Goal: Information Seeking & Learning: Learn about a topic

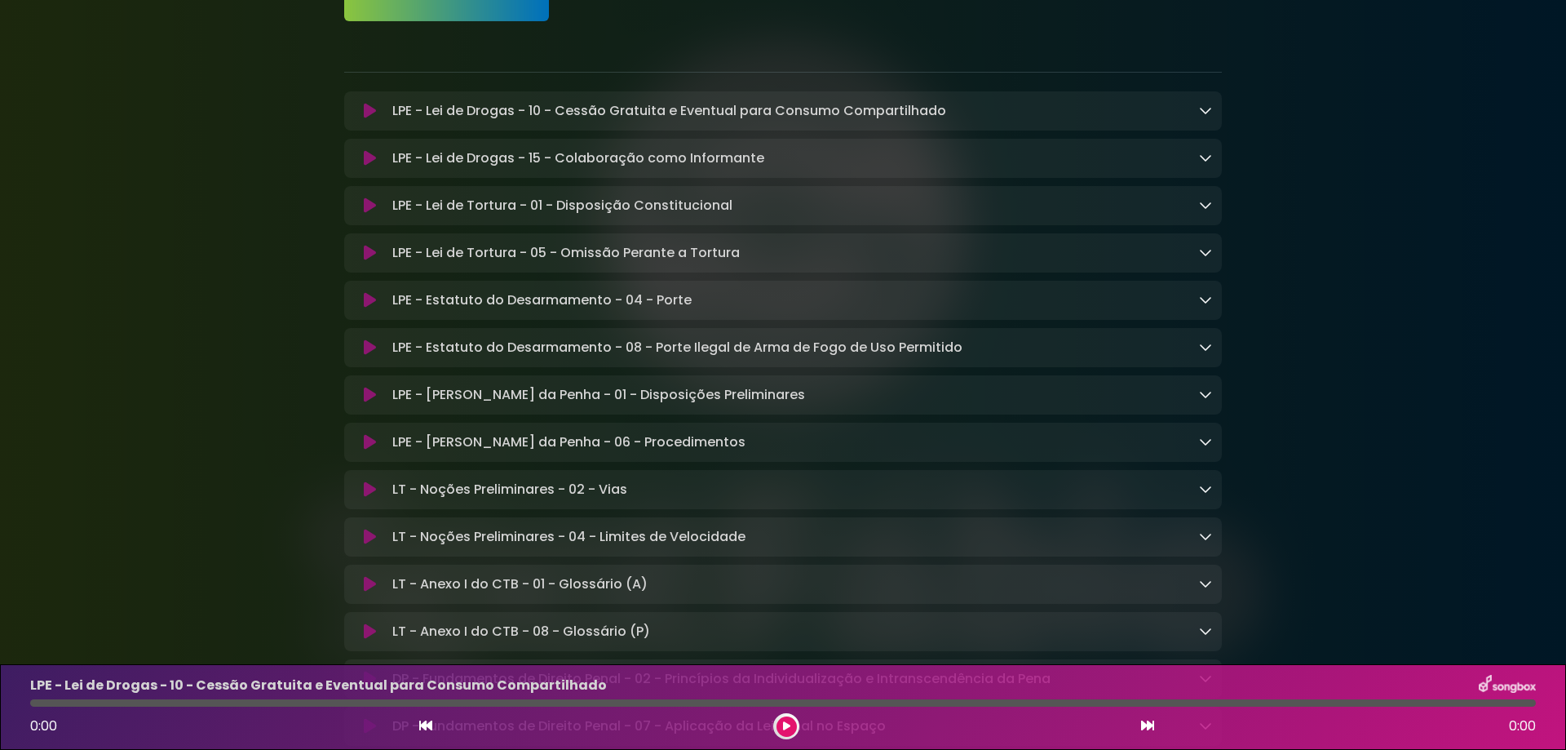
scroll to position [245, 0]
click at [1198, 199] on div "LPE - Lei de Tortura - 01 - Disposição Constitucional Loading Track..." at bounding box center [799, 203] width 826 height 20
click at [1205, 208] on icon at bounding box center [1205, 202] width 13 height 13
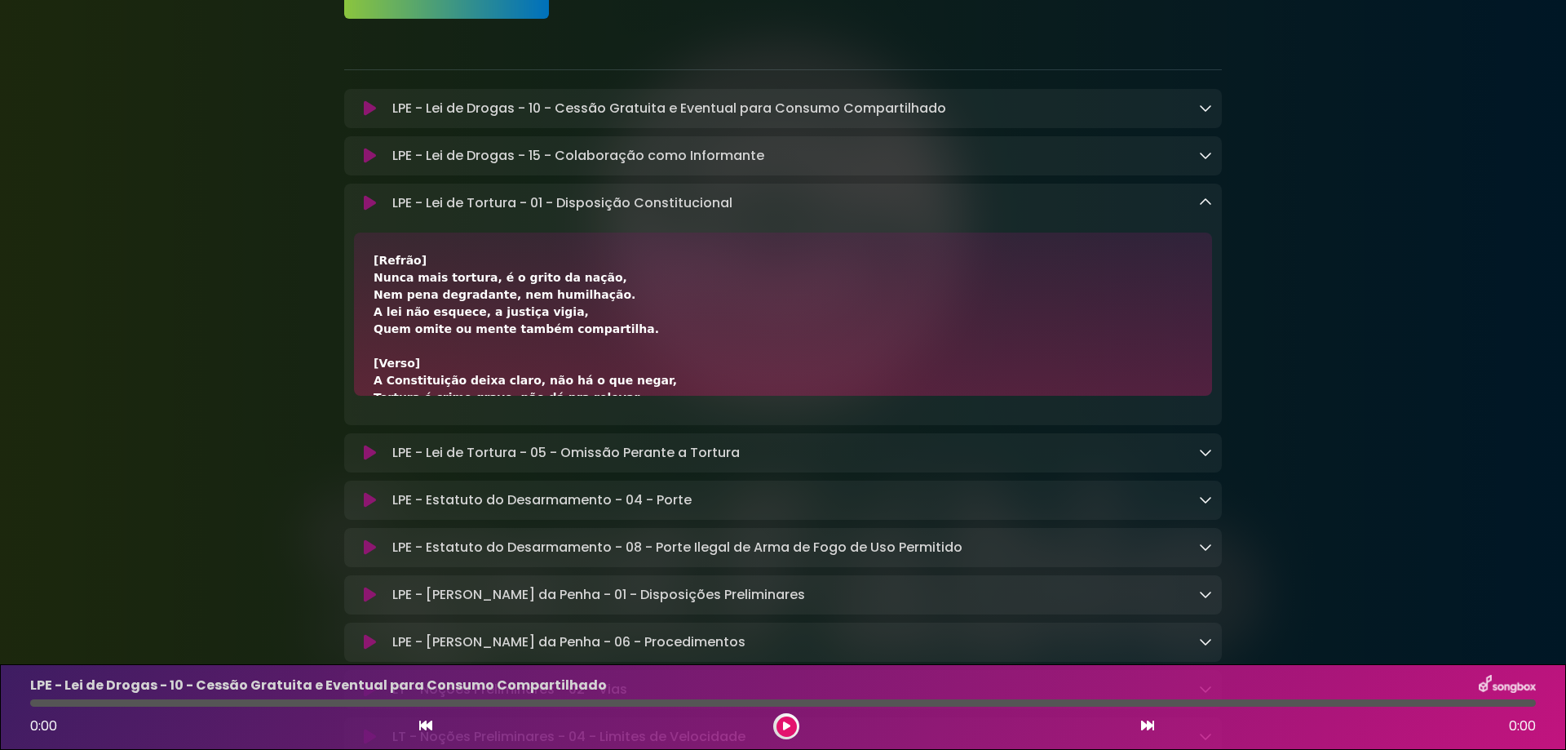
click at [369, 206] on icon at bounding box center [370, 203] width 12 height 16
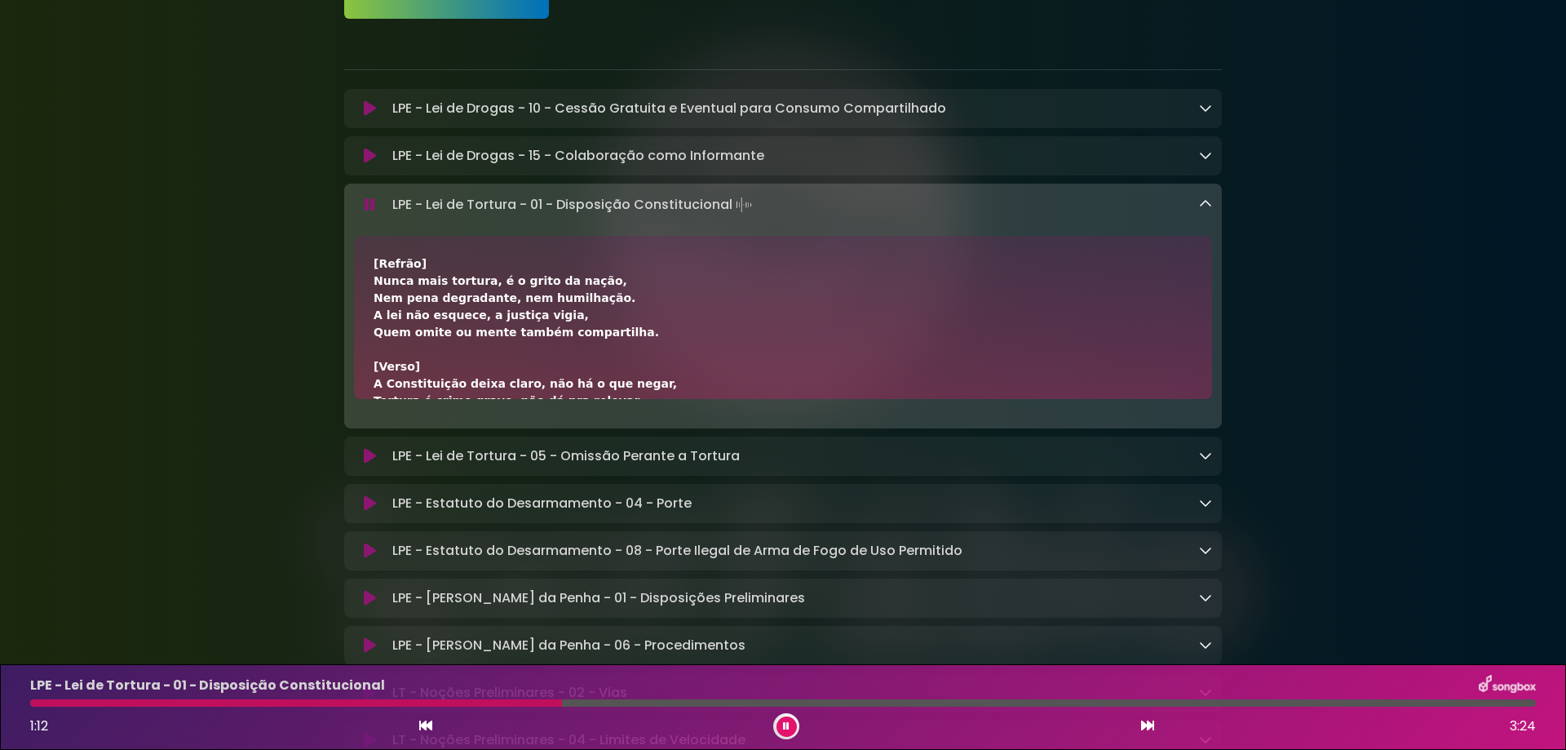
drag, startPoint x: 387, startPoint y: 201, endPoint x: 731, endPoint y: 200, distance: 343.4
click at [731, 200] on div "LPE - Lei de Tortura - 01 - Disposição Constitucional Loading Track..." at bounding box center [799, 204] width 826 height 23
click at [726, 185] on div "LPE - Lei de Tortura - 01 - Disposição Constitucional Loading Track..." at bounding box center [783, 306] width 878 height 245
drag, startPoint x: 393, startPoint y: 202, endPoint x: 731, endPoint y: 209, distance: 337.7
click at [731, 209] on p "LPE - Lei de Tortura - 01 - Disposição Constitucional Loading Track..." at bounding box center [573, 204] width 363 height 23
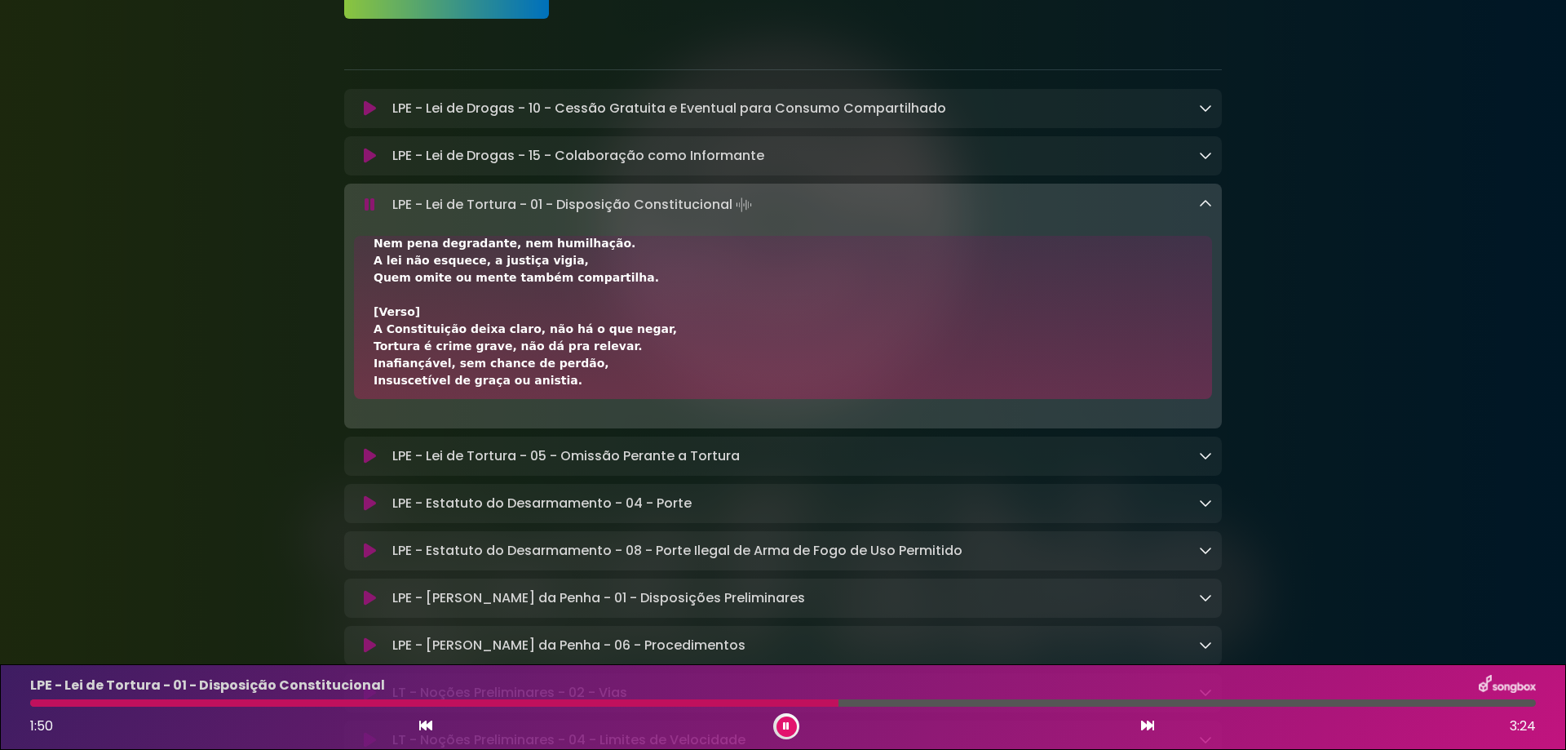
scroll to position [163, 0]
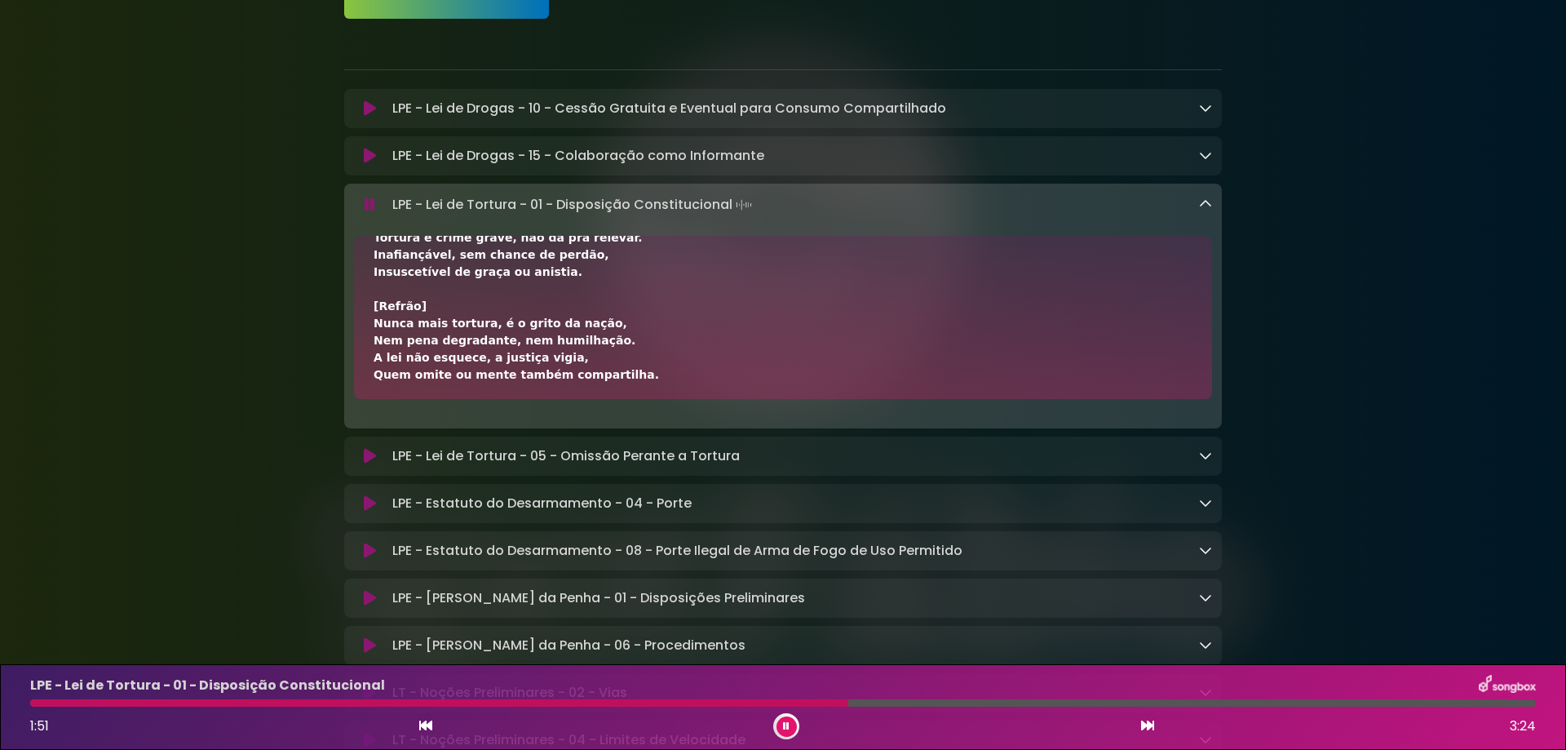
click at [1205, 200] on icon at bounding box center [1205, 203] width 13 height 13
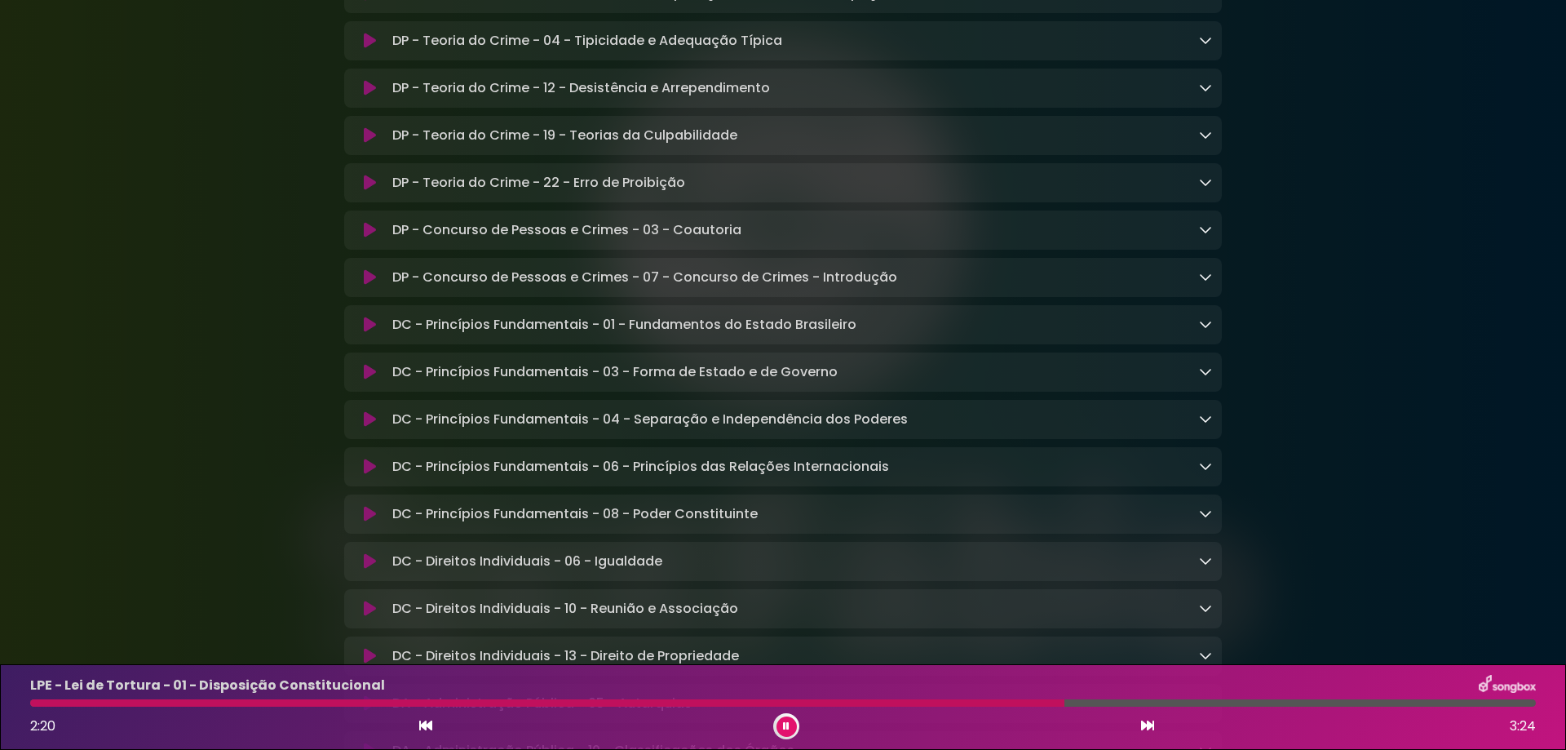
scroll to position [979, 0]
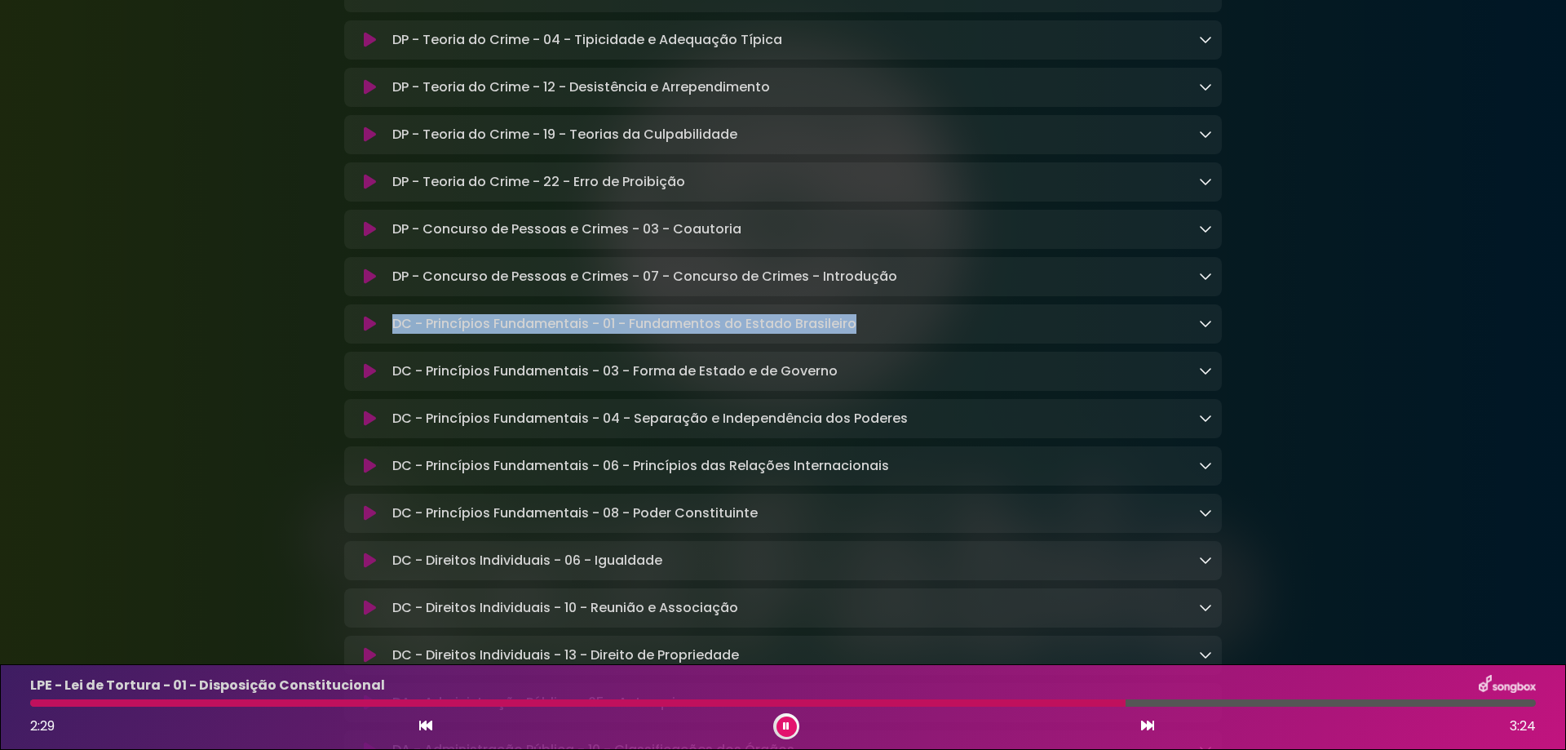
drag, startPoint x: 395, startPoint y: 337, endPoint x: 855, endPoint y: 336, distance: 460.0
click at [855, 334] on div "DC - Princípios Fundamentais - 01 - Fundamentos do Estado Brasileiro Loading Tr…" at bounding box center [799, 324] width 826 height 20
copy p "DC - Princípios Fundamentais - 01 - Fundamentos do Estado Brasileiro"
click at [369, 332] on icon at bounding box center [370, 324] width 12 height 16
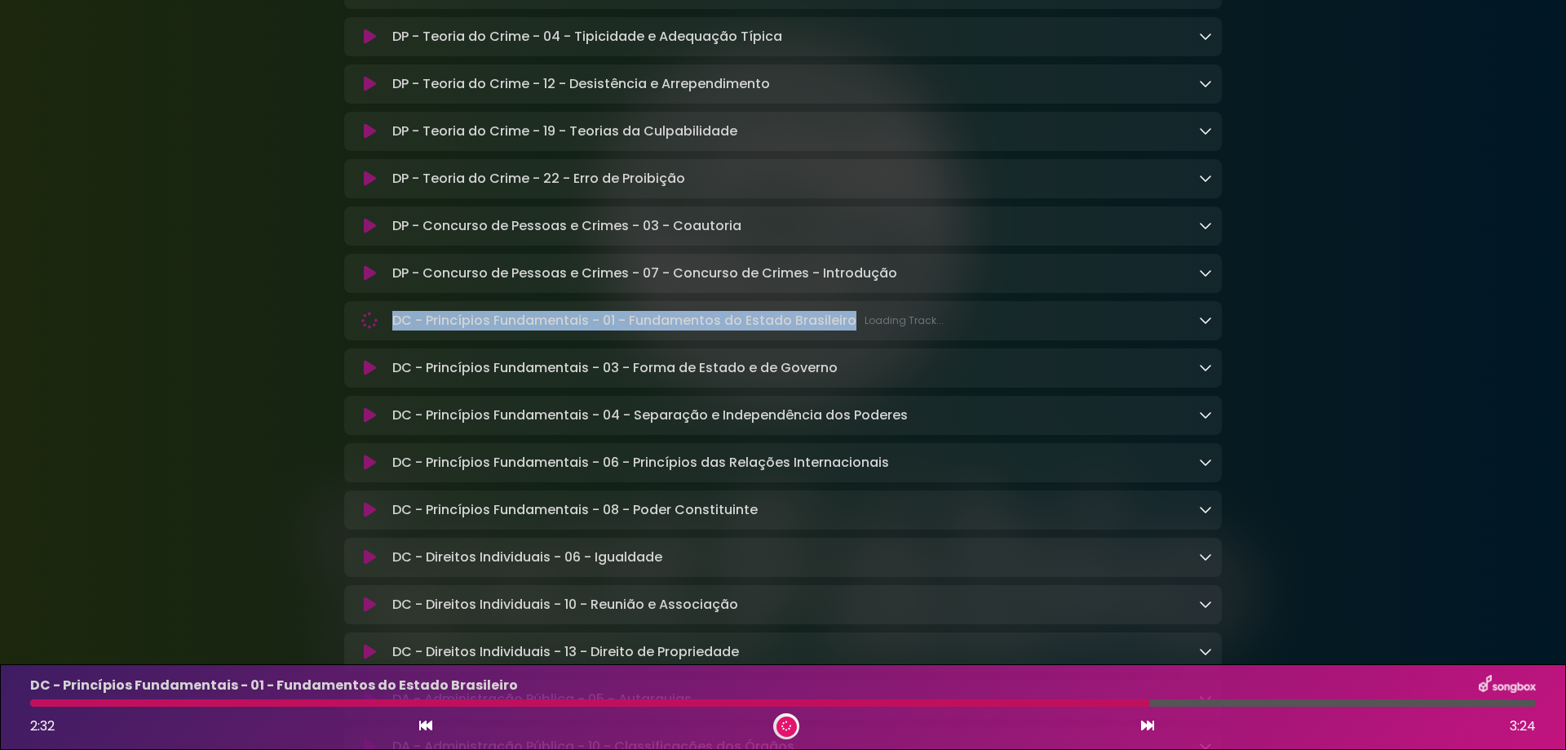
scroll to position [976, 0]
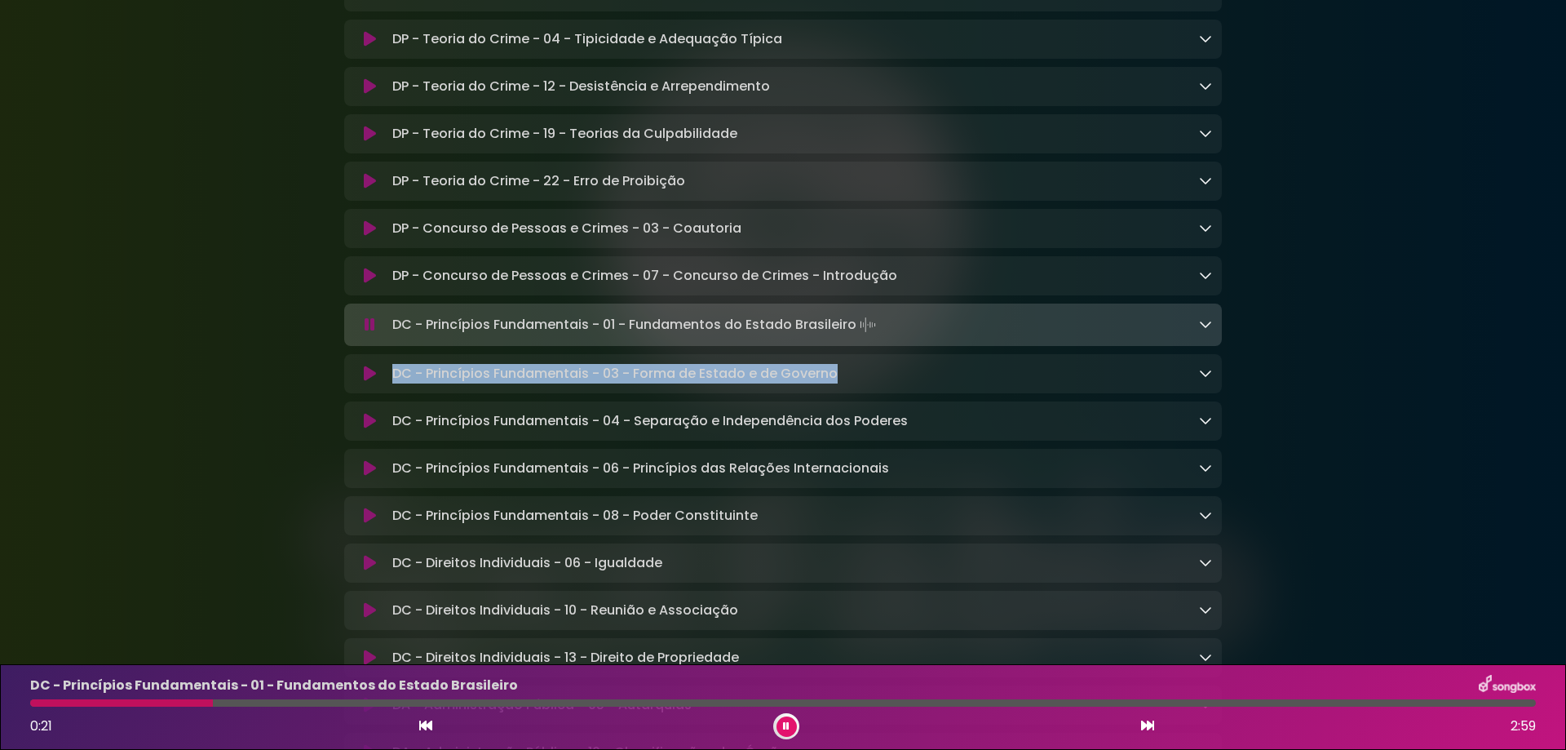
drag, startPoint x: 391, startPoint y: 386, endPoint x: 840, endPoint y: 371, distance: 449.6
click at [840, 371] on div "DC - Princípios Fundamentais - 03 - Forma de Estado e de Governo Loading Track.…" at bounding box center [783, 373] width 878 height 39
copy p "DC - Princípios Fundamentais - 03 - Forma de Estado e de Governo"
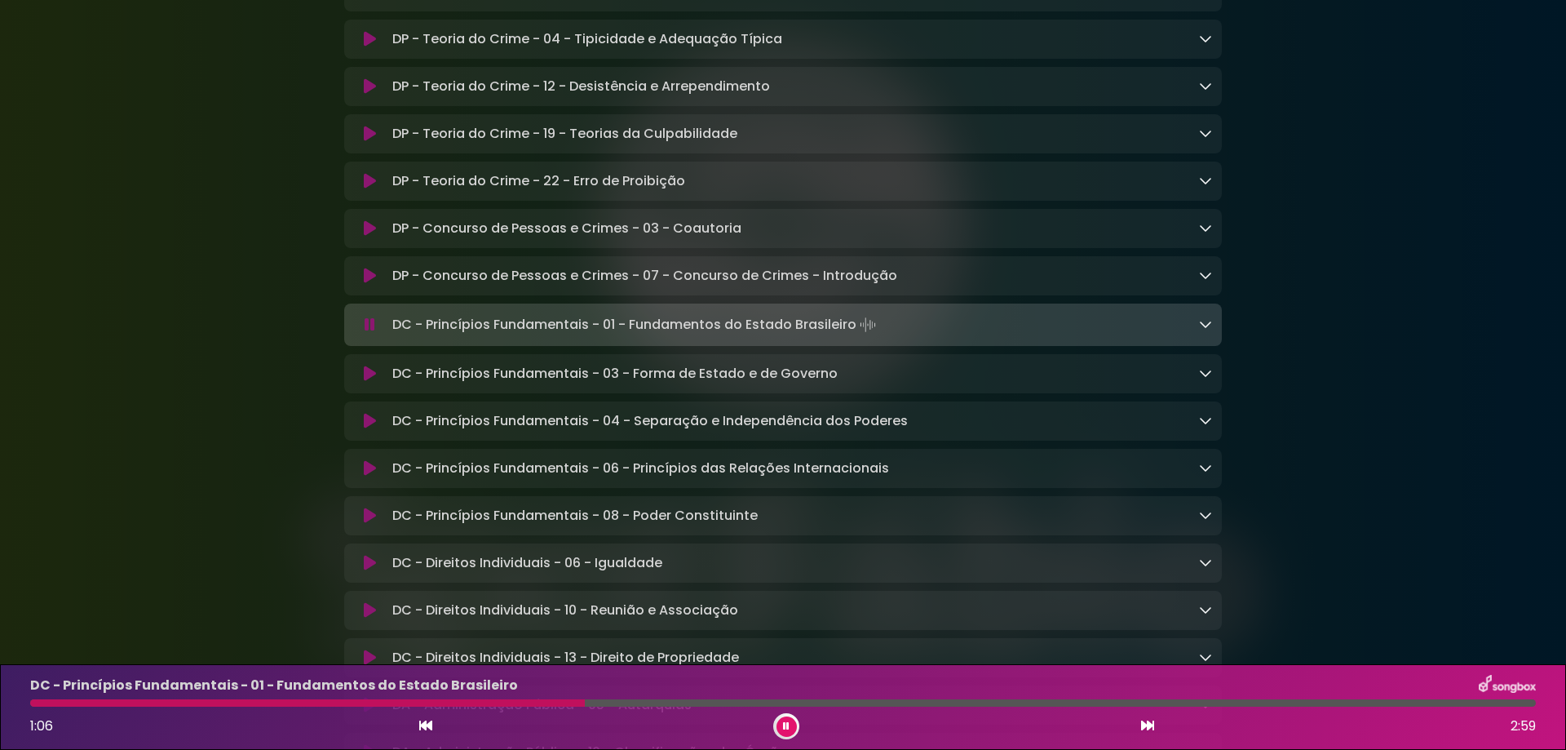
drag, startPoint x: 392, startPoint y: 338, endPoint x: 859, endPoint y: 332, distance: 466.5
click at [859, 332] on p "DC - Princípios Fundamentais - 01 - Fundamentos do Estado Brasileiro Loading Tr…" at bounding box center [635, 324] width 487 height 23
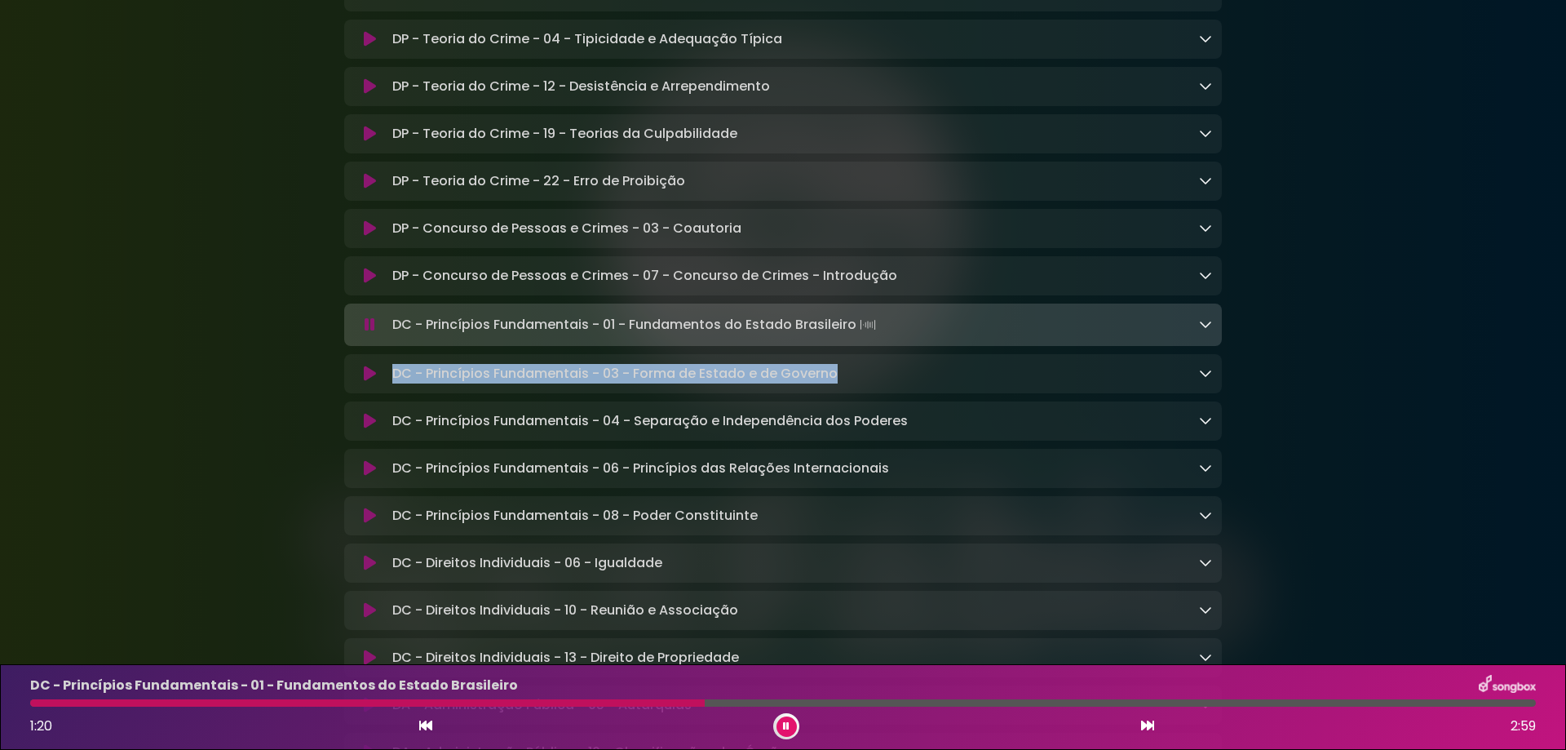
drag, startPoint x: 393, startPoint y: 386, endPoint x: 847, endPoint y: 381, distance: 454.3
click at [847, 381] on div "DC - Princípios Fundamentais - 03 - Forma de Estado e de Governo Loading Track.…" at bounding box center [799, 374] width 826 height 20
copy p "DC - Princípios Fundamentais - 03 - Forma de Estado e de Governo"
click at [369, 382] on icon at bounding box center [370, 373] width 12 height 16
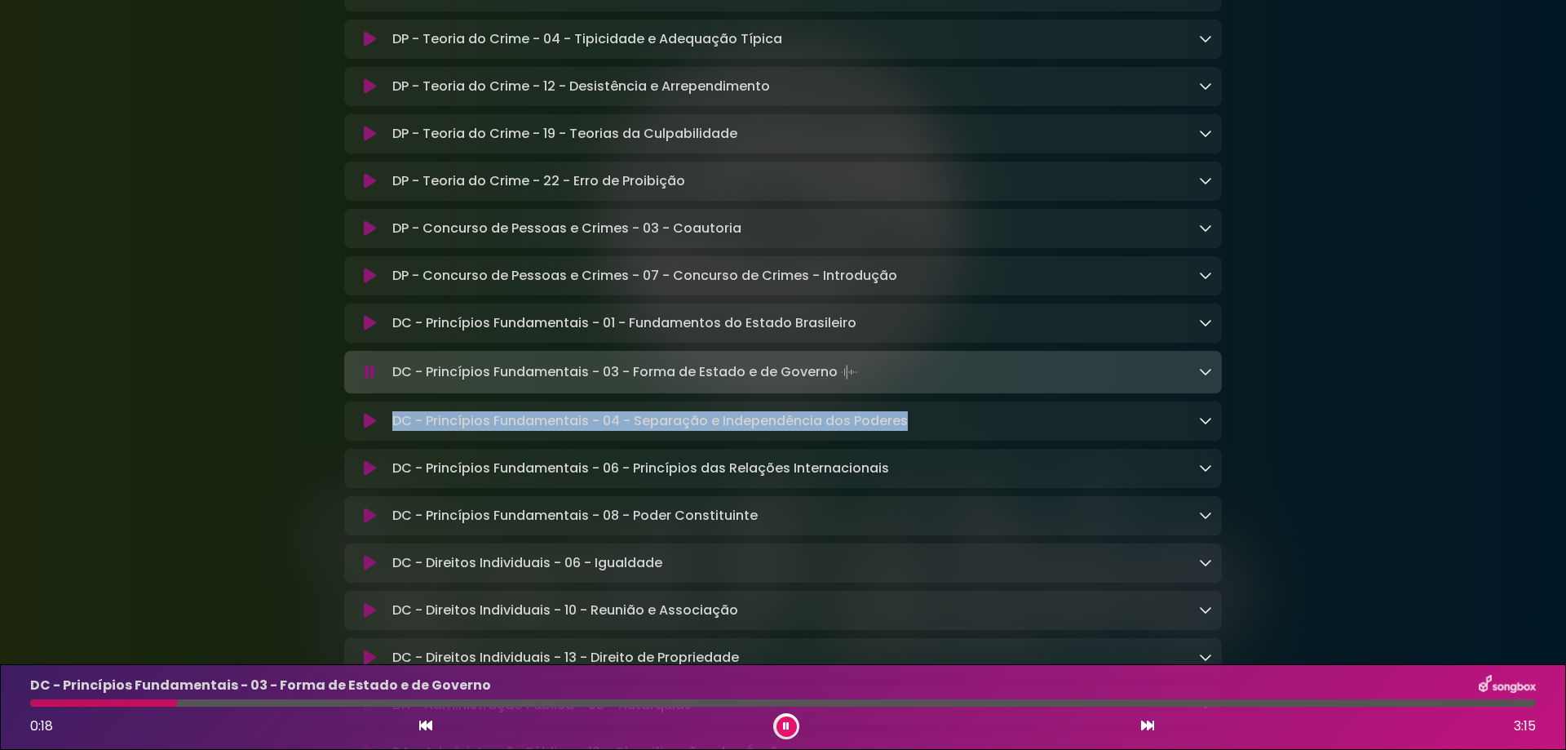
drag, startPoint x: 394, startPoint y: 435, endPoint x: 897, endPoint y: 436, distance: 503.2
click at [911, 431] on div "DC - Princípios Fundamentais - 04 - Separação e Independência dos Poderes Loadi…" at bounding box center [799, 421] width 826 height 20
copy p "DC - Princípios Fundamentais - 04 - Separação e Independência dos Poderes"
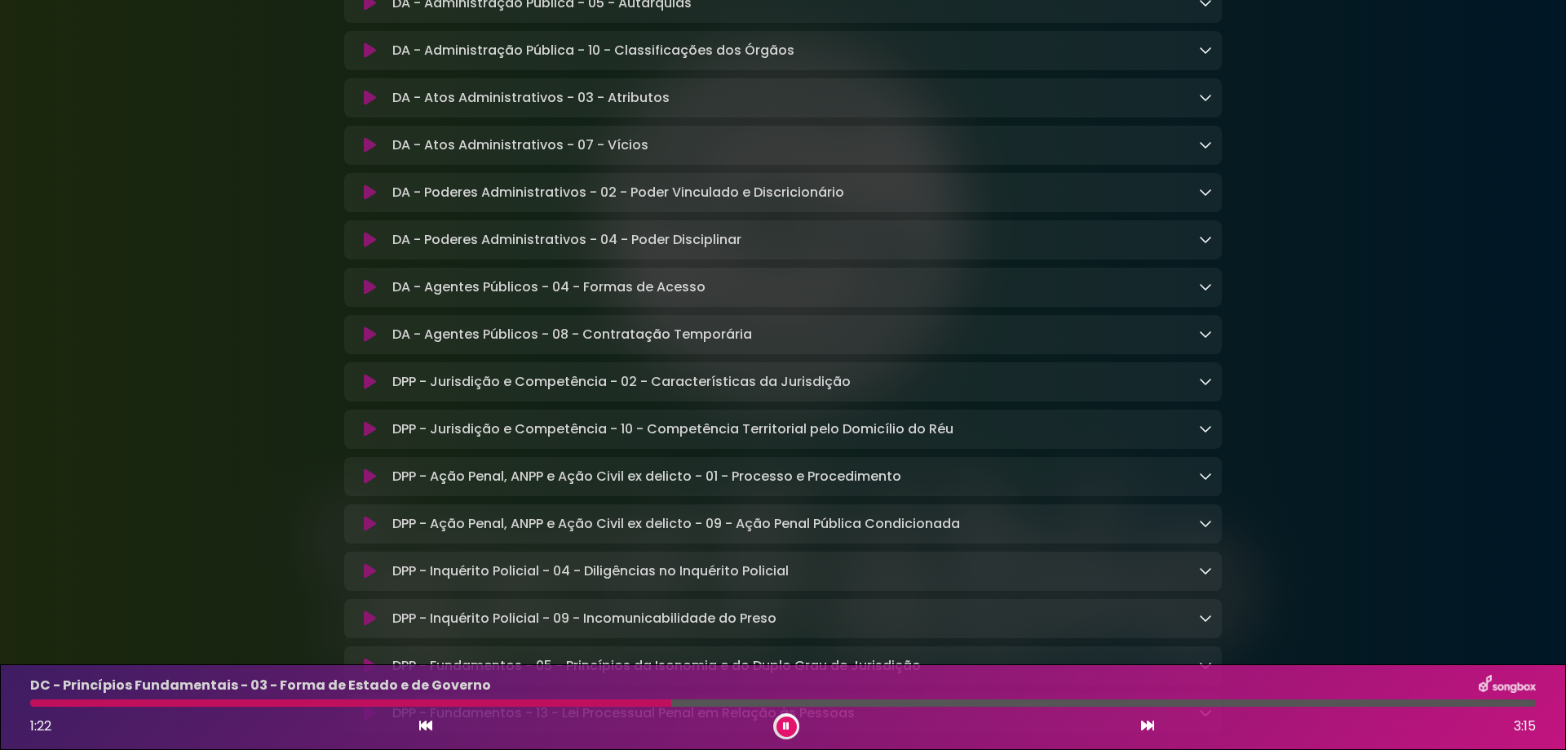
scroll to position [1640, 0]
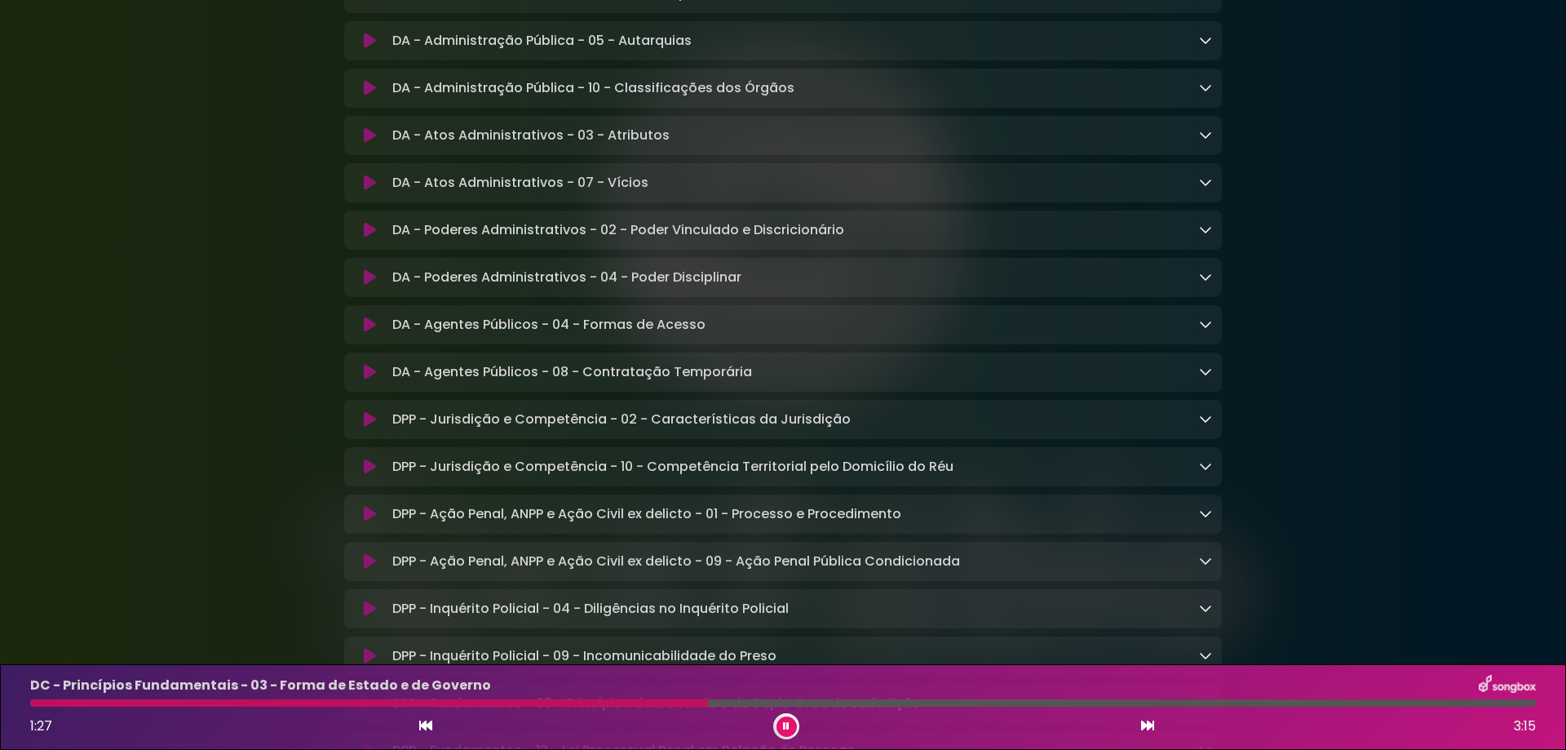
click at [788, 723] on icon at bounding box center [785, 726] width 11 height 9
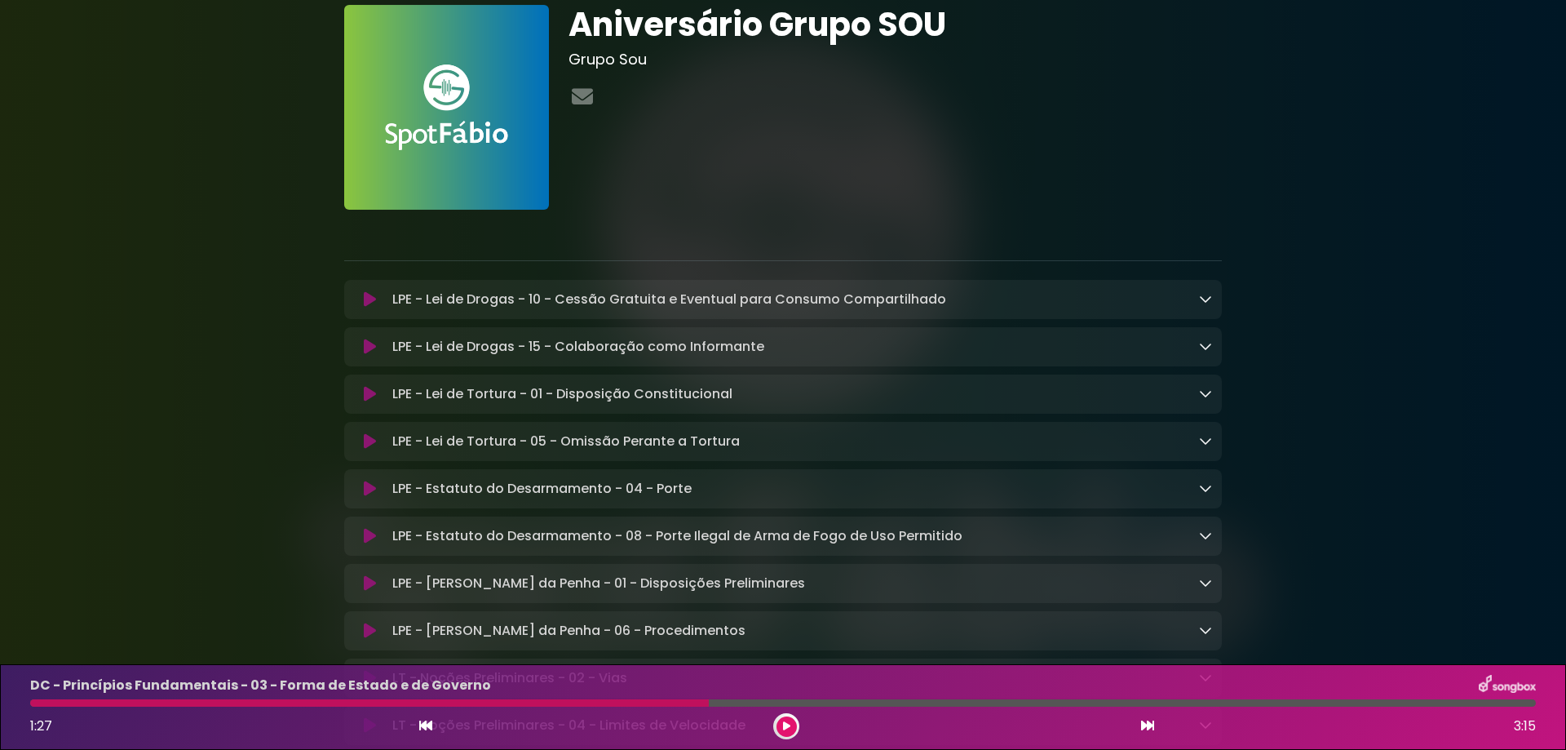
scroll to position [0, 0]
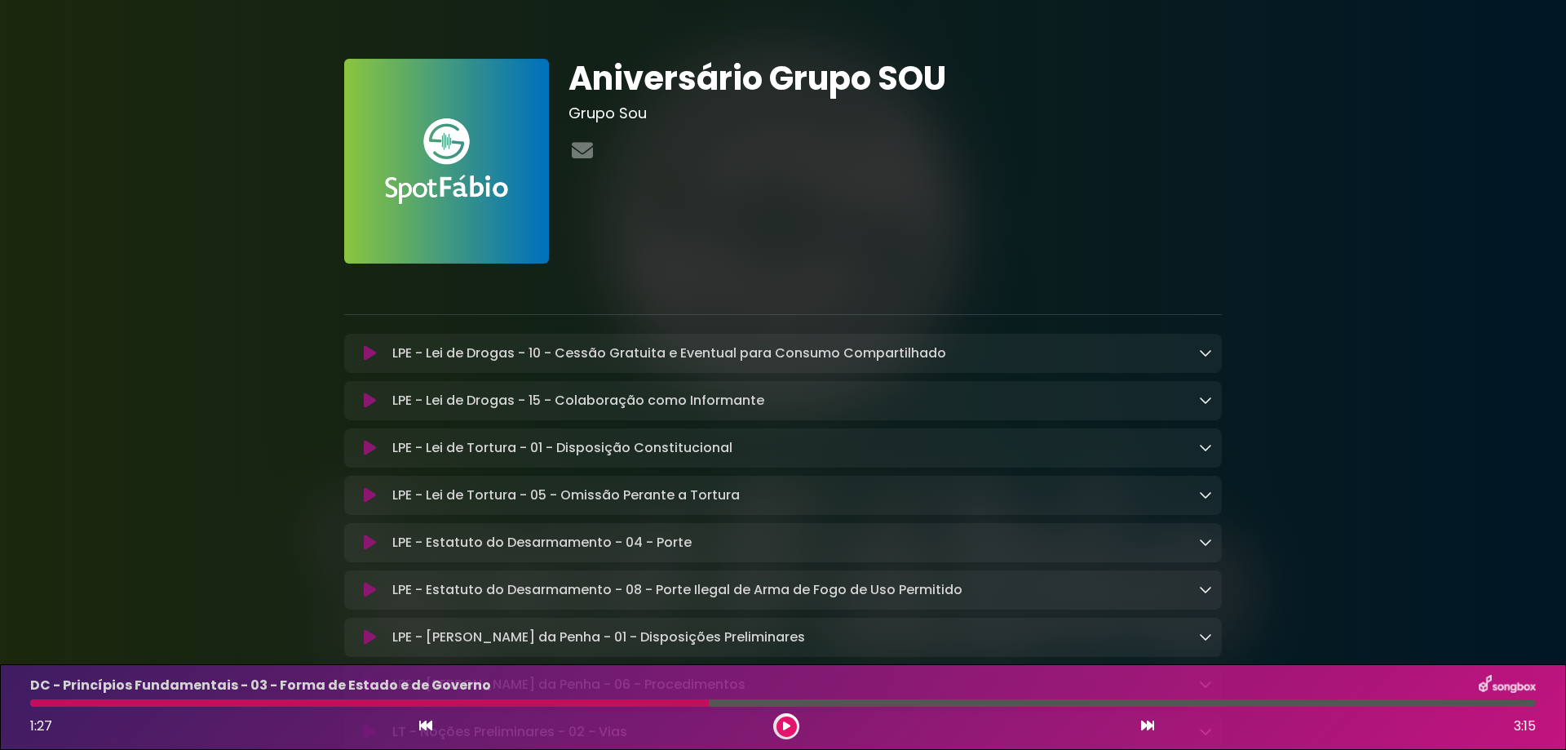
click at [621, 91] on h1 "Aniversário Grupo SOU" at bounding box center [894, 78] width 653 height 39
click at [440, 201] on img at bounding box center [446, 161] width 205 height 205
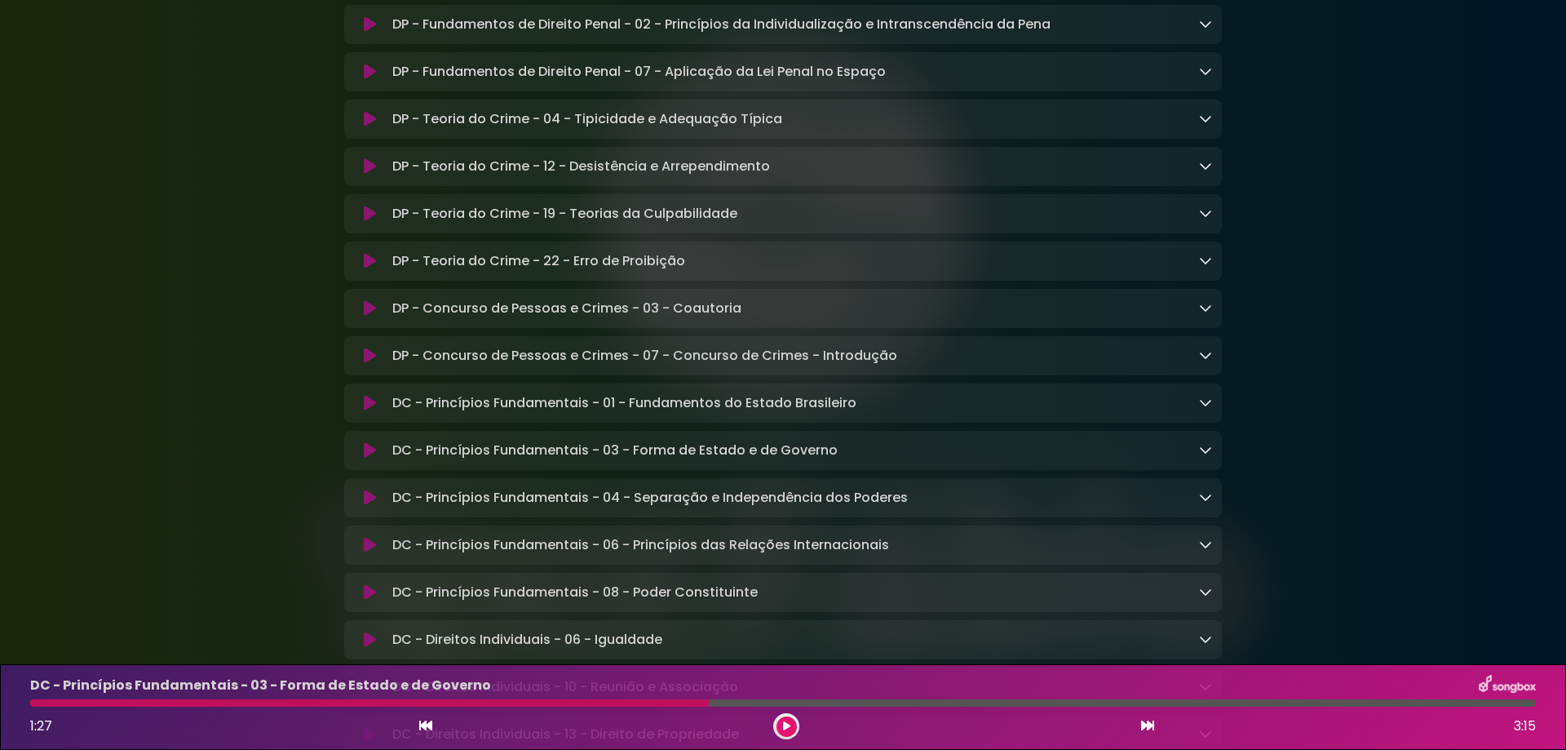
scroll to position [897, 0]
